Goal: Contribute content

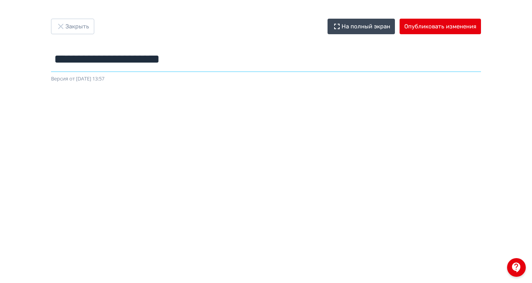
drag, startPoint x: 349, startPoint y: 61, endPoint x: 185, endPoint y: 58, distance: 163.6
click at [185, 58] on input "**********" at bounding box center [266, 59] width 430 height 25
click at [340, 59] on input "**********" at bounding box center [266, 59] width 430 height 25
drag, startPoint x: 348, startPoint y: 60, endPoint x: 172, endPoint y: 63, distance: 176.4
click at [172, 63] on div "**********" at bounding box center [265, 51] width 467 height 64
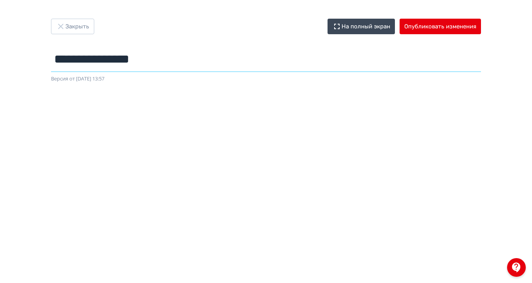
type input "**********"
click at [481, 26] on button "Опубликовать изменения" at bounding box center [440, 27] width 81 height 16
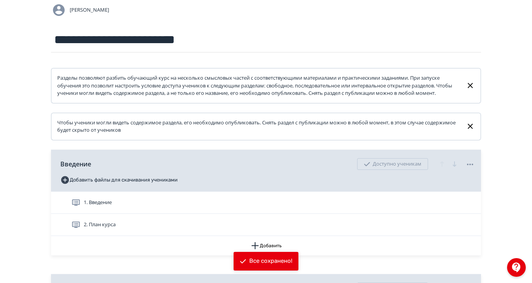
scroll to position [169, 0]
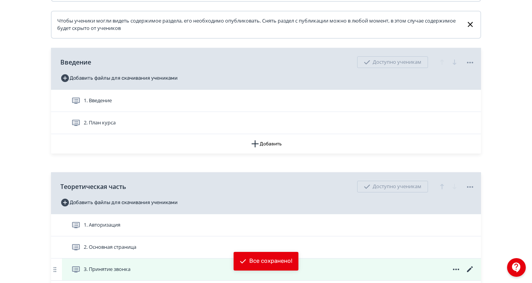
click at [130, 274] on span "3. Принятие звонка" at bounding box center [107, 270] width 47 height 8
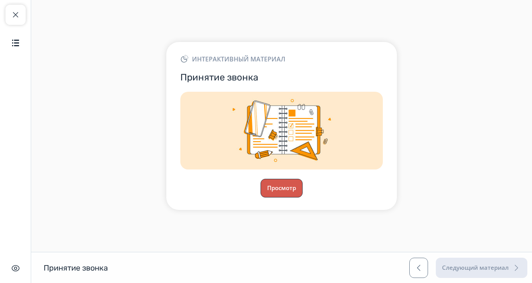
click at [303, 198] on button "Просмотр" at bounding box center [282, 188] width 42 height 19
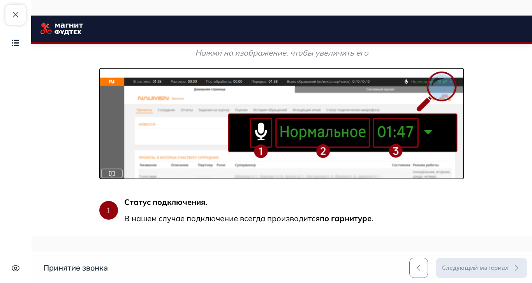
scroll to position [401, 0]
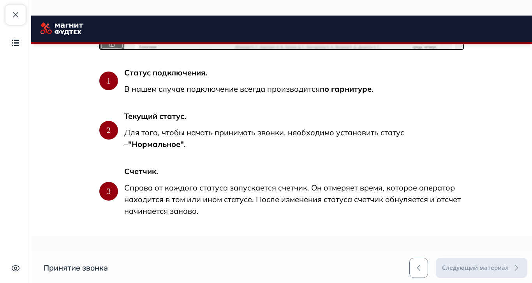
click at [318, 253] on button "Продолжить" at bounding box center [281, 250] width 73 height 18
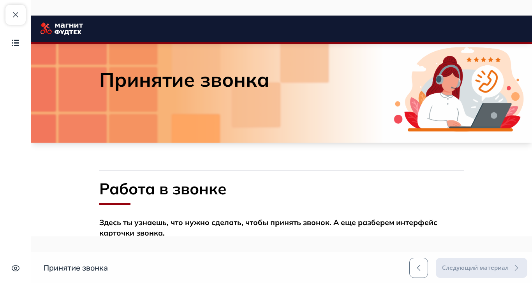
scroll to position [0, 0]
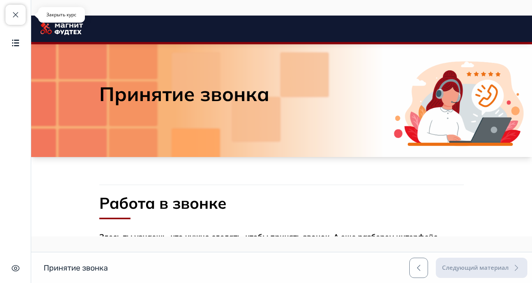
click at [14, 18] on span "button" at bounding box center [15, 14] width 9 height 9
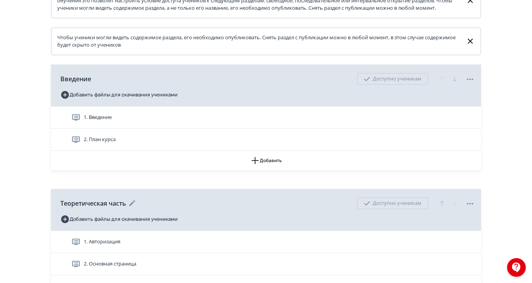
scroll to position [169, 0]
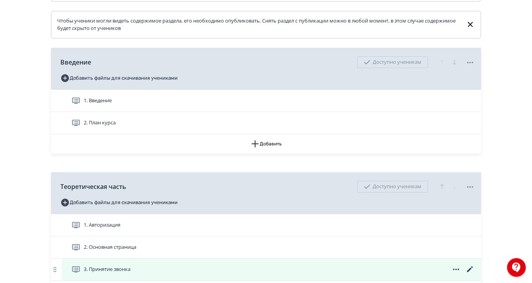
click at [475, 275] on icon at bounding box center [469, 269] width 9 height 9
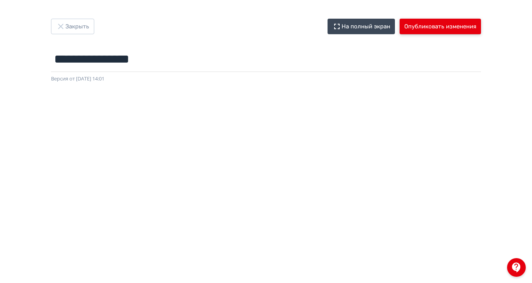
click at [481, 26] on button "Опубликовать изменения" at bounding box center [440, 27] width 81 height 16
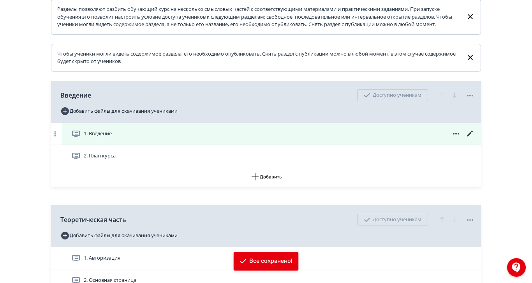
scroll to position [169, 0]
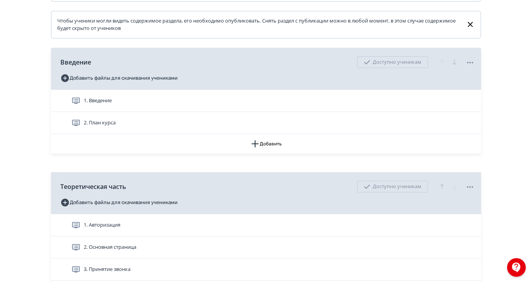
click at [130, 274] on span "3. Принятие звонка" at bounding box center [107, 270] width 47 height 8
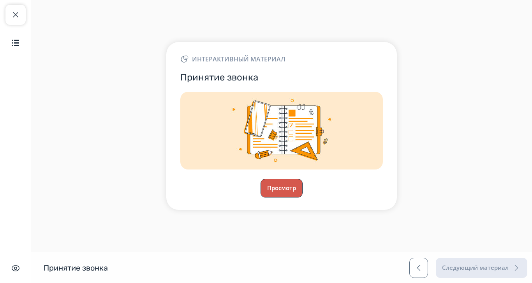
click at [303, 198] on button "Просмотр" at bounding box center [282, 188] width 42 height 19
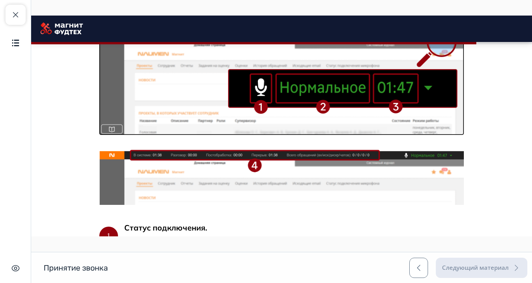
scroll to position [292, 0]
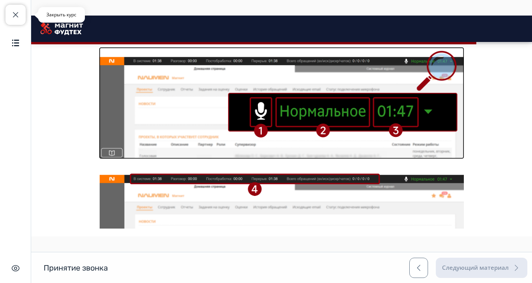
click at [16, 13] on span "button" at bounding box center [15, 14] width 9 height 9
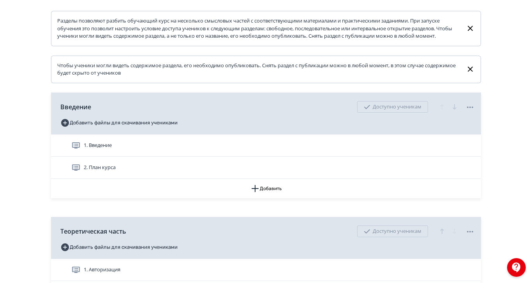
scroll to position [169, 0]
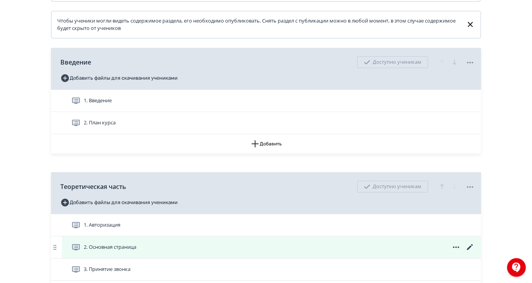
click at [473, 250] on icon at bounding box center [470, 248] width 6 height 6
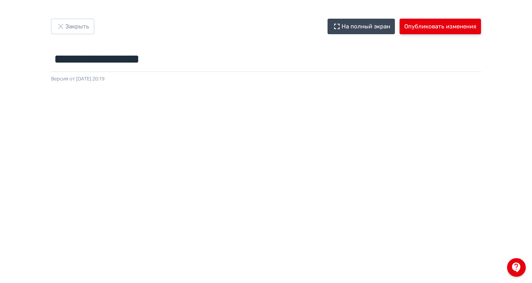
click at [481, 25] on button "Опубликовать изменения" at bounding box center [440, 27] width 81 height 16
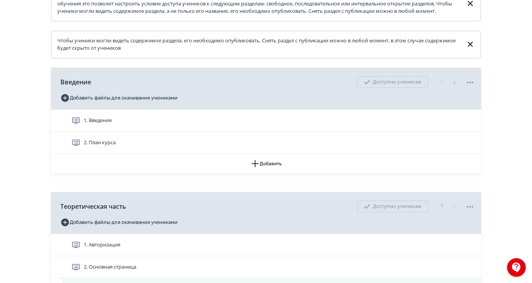
scroll to position [169, 0]
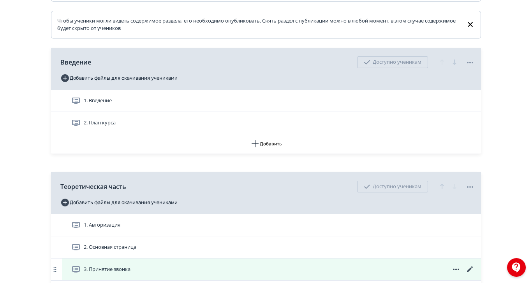
click at [475, 275] on icon at bounding box center [469, 269] width 9 height 9
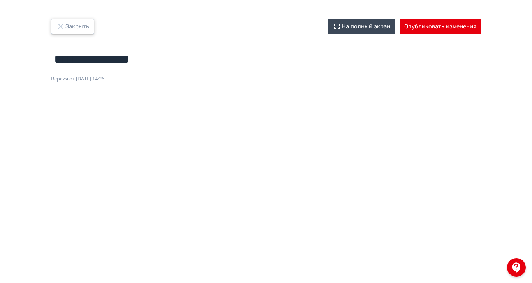
click at [65, 26] on icon "button" at bounding box center [60, 26] width 9 height 9
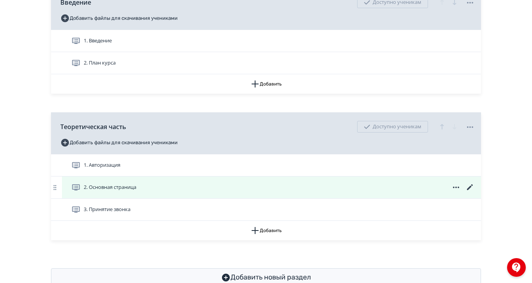
scroll to position [231, 0]
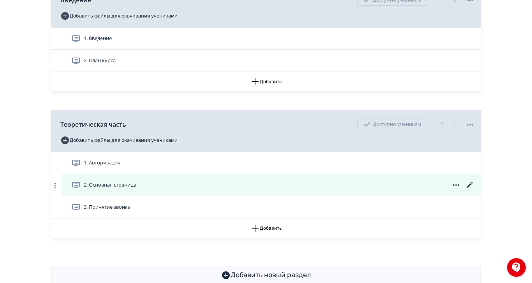
click at [475, 190] on icon at bounding box center [469, 185] width 9 height 9
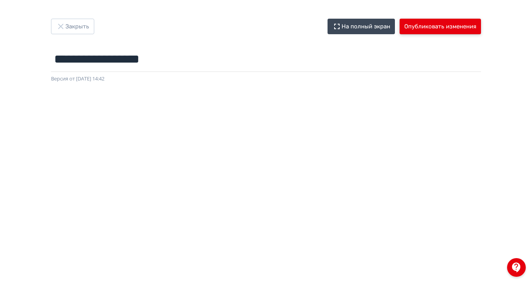
click at [481, 23] on button "Опубликовать изменения" at bounding box center [440, 27] width 81 height 16
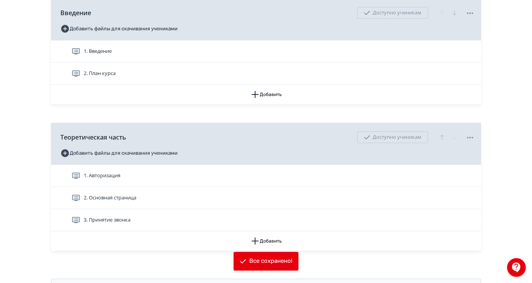
scroll to position [231, 0]
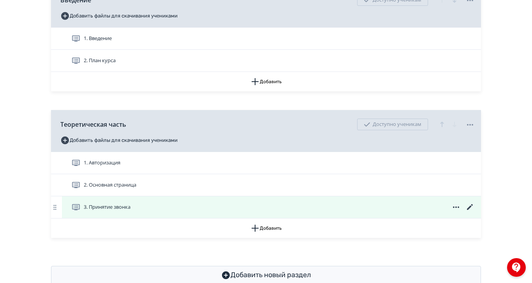
click at [475, 212] on icon at bounding box center [469, 207] width 9 height 9
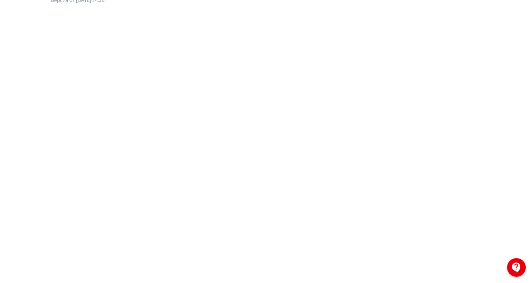
scroll to position [139, 0]
